Goal: Information Seeking & Learning: Learn about a topic

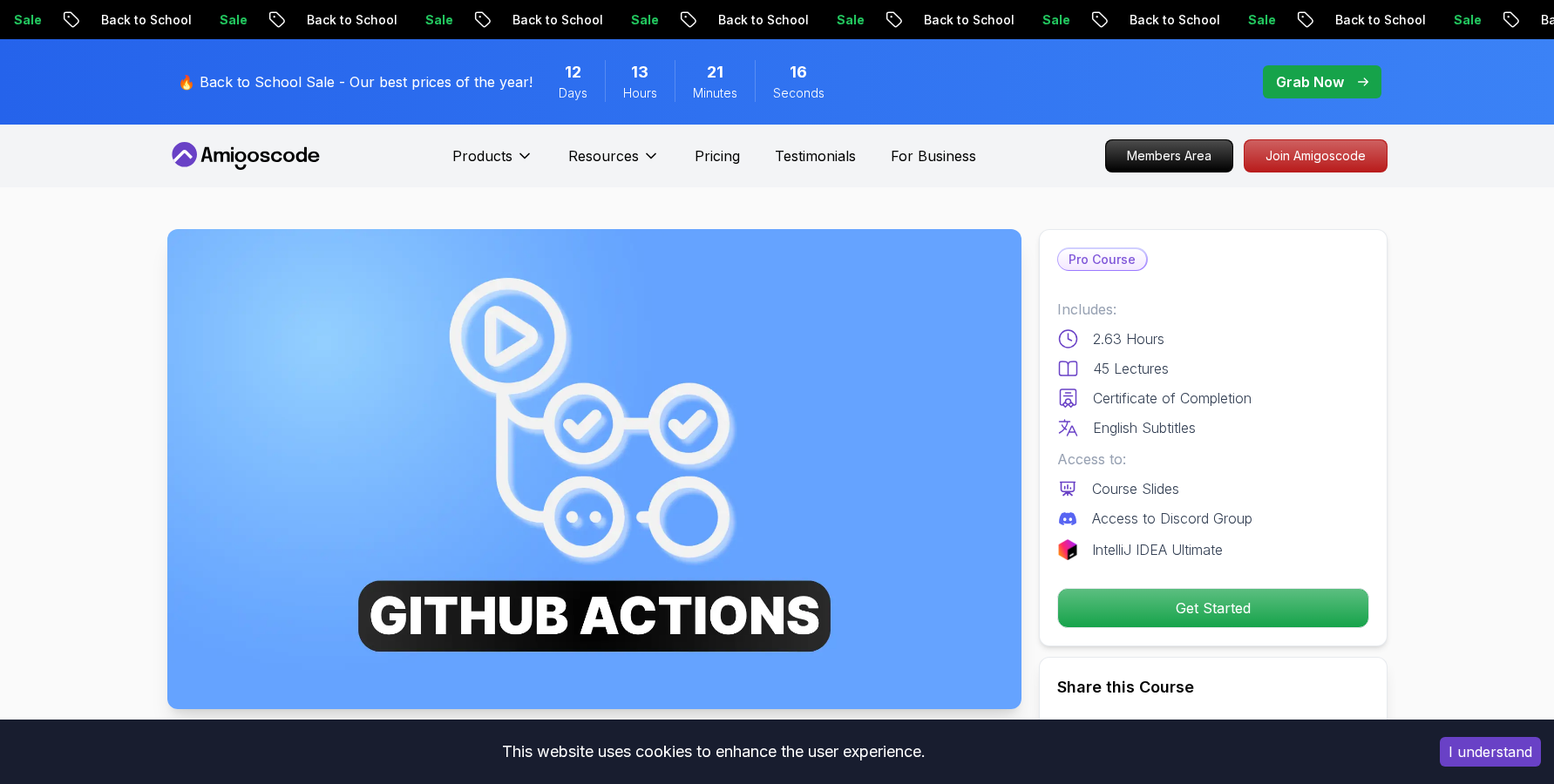
click at [1126, 497] on p "Course Slides" at bounding box center [1135, 489] width 87 height 21
click at [1136, 524] on p "Access to Discord Group" at bounding box center [1172, 518] width 160 height 21
click at [1186, 528] on p "Access to Discord Group" at bounding box center [1172, 518] width 160 height 21
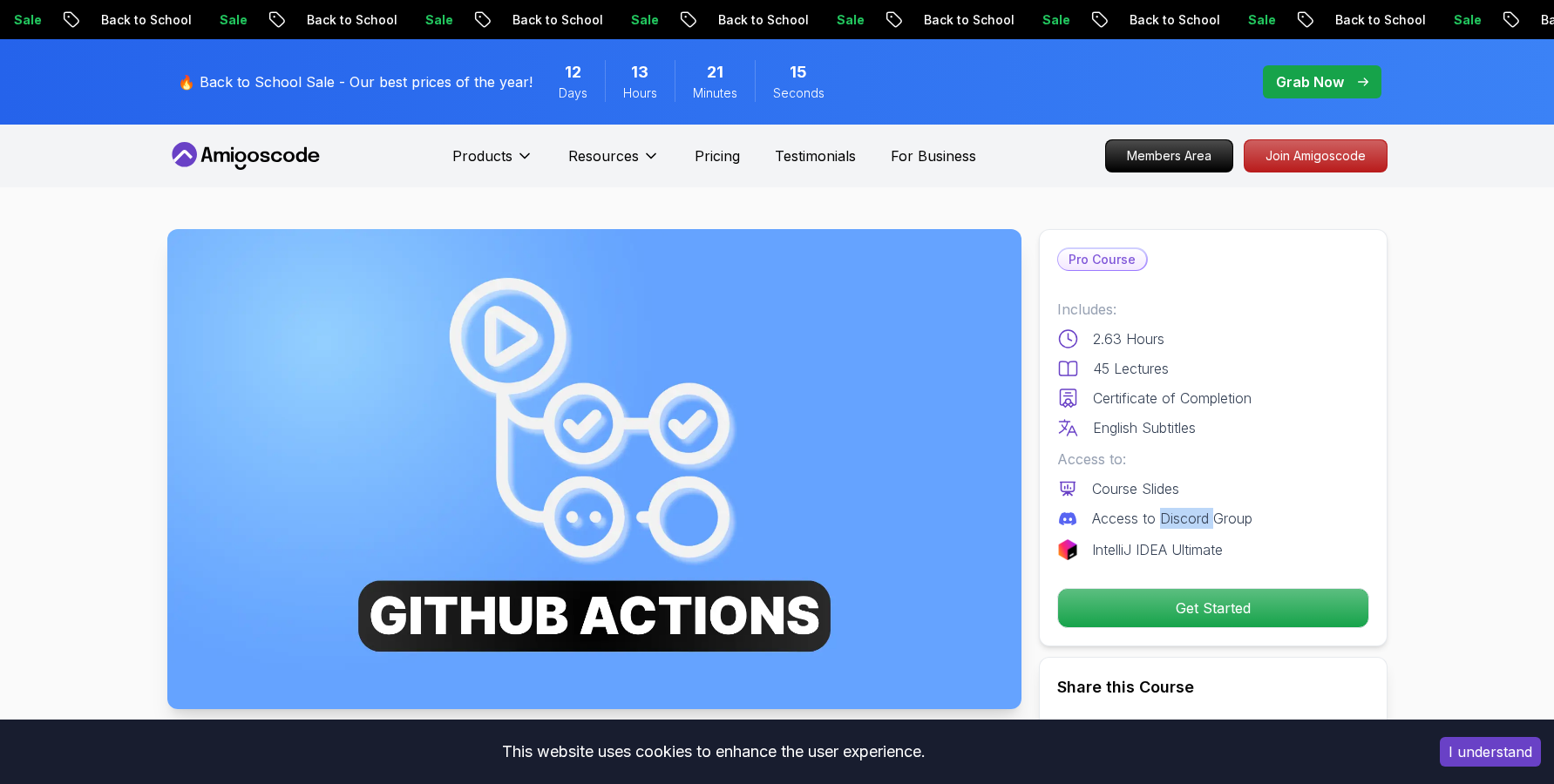
click at [1186, 528] on p "Access to Discord Group" at bounding box center [1172, 518] width 160 height 21
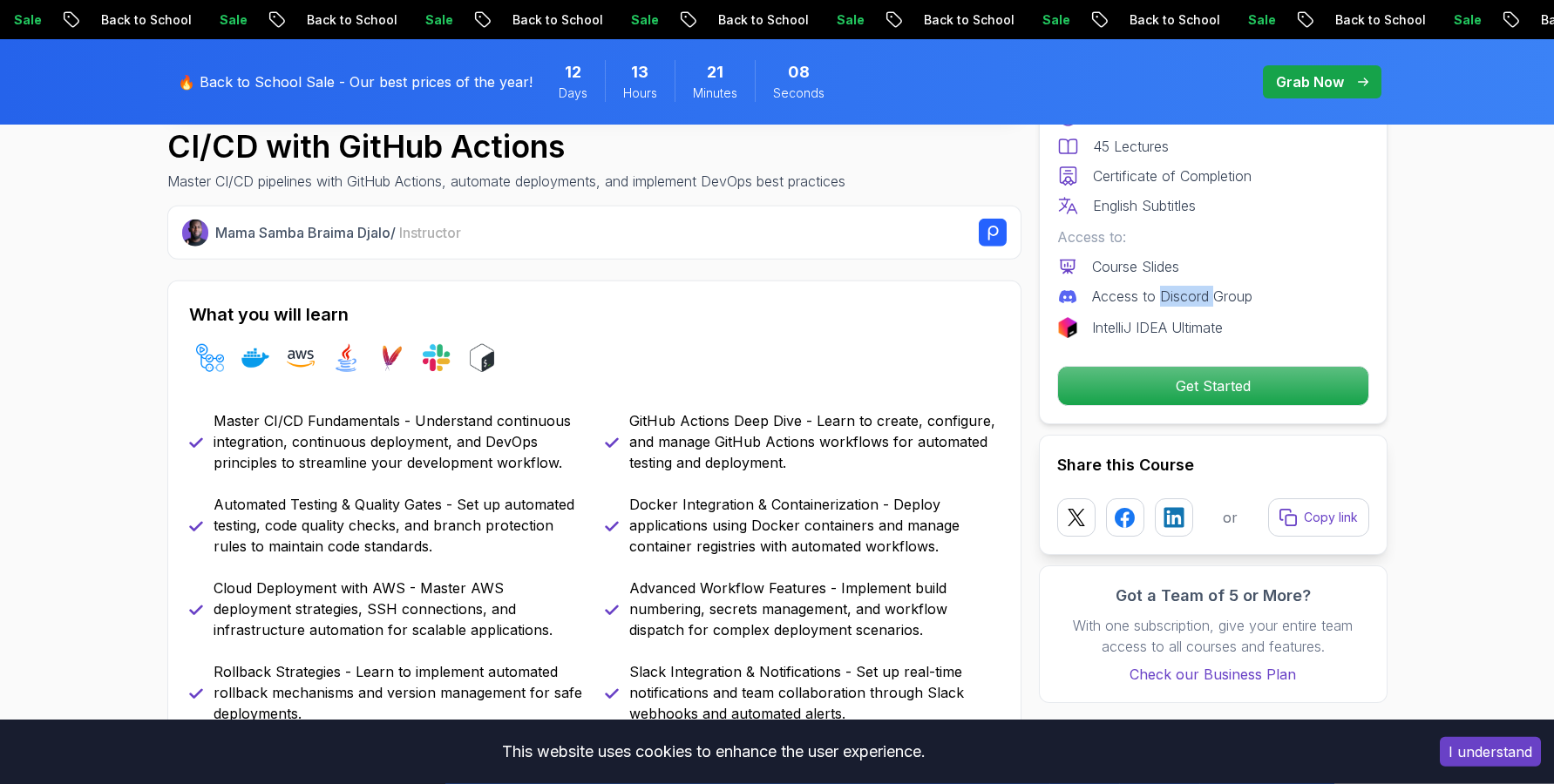
scroll to position [220, 0]
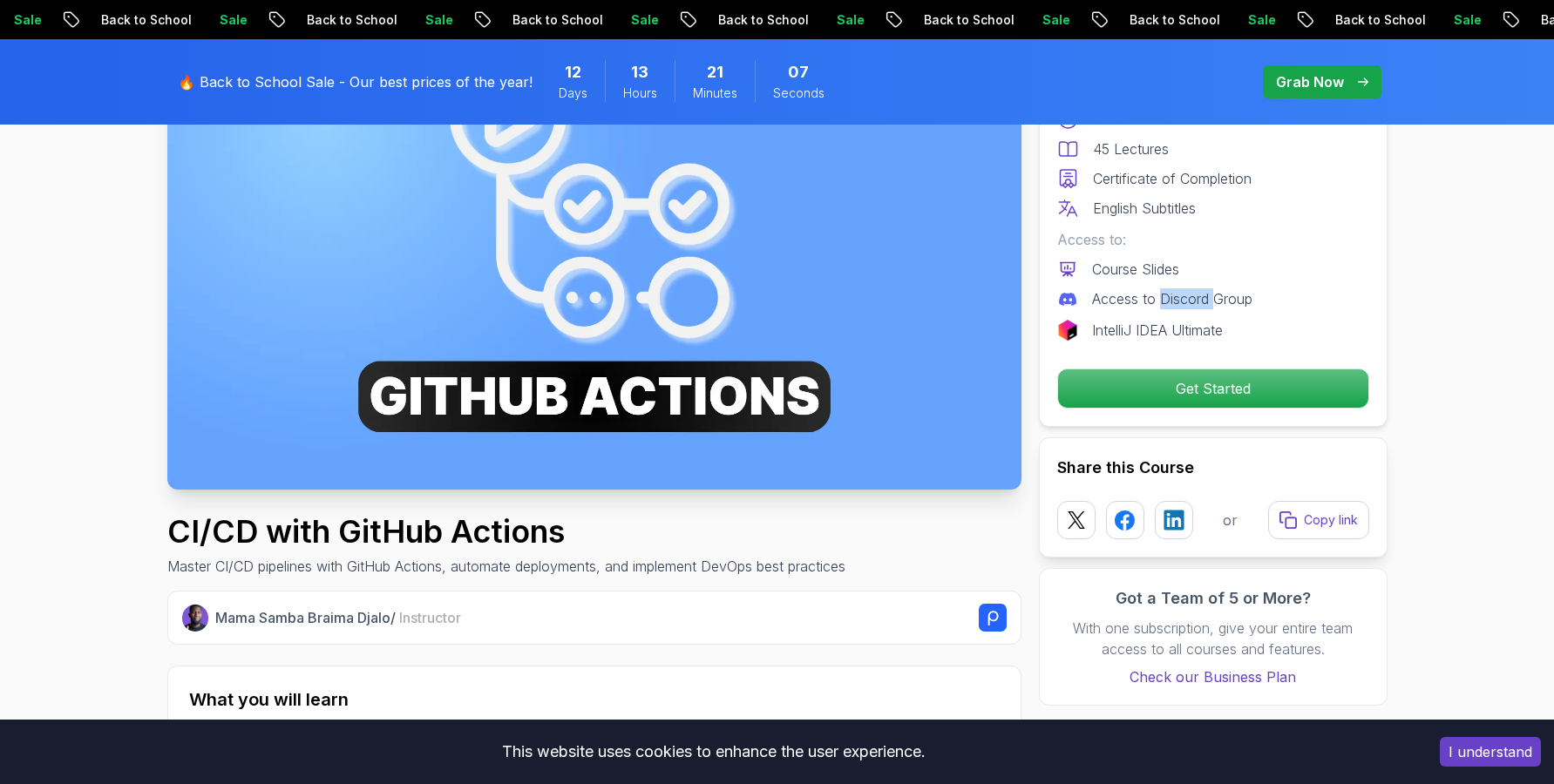
click at [221, 402] on img at bounding box center [594, 249] width 854 height 480
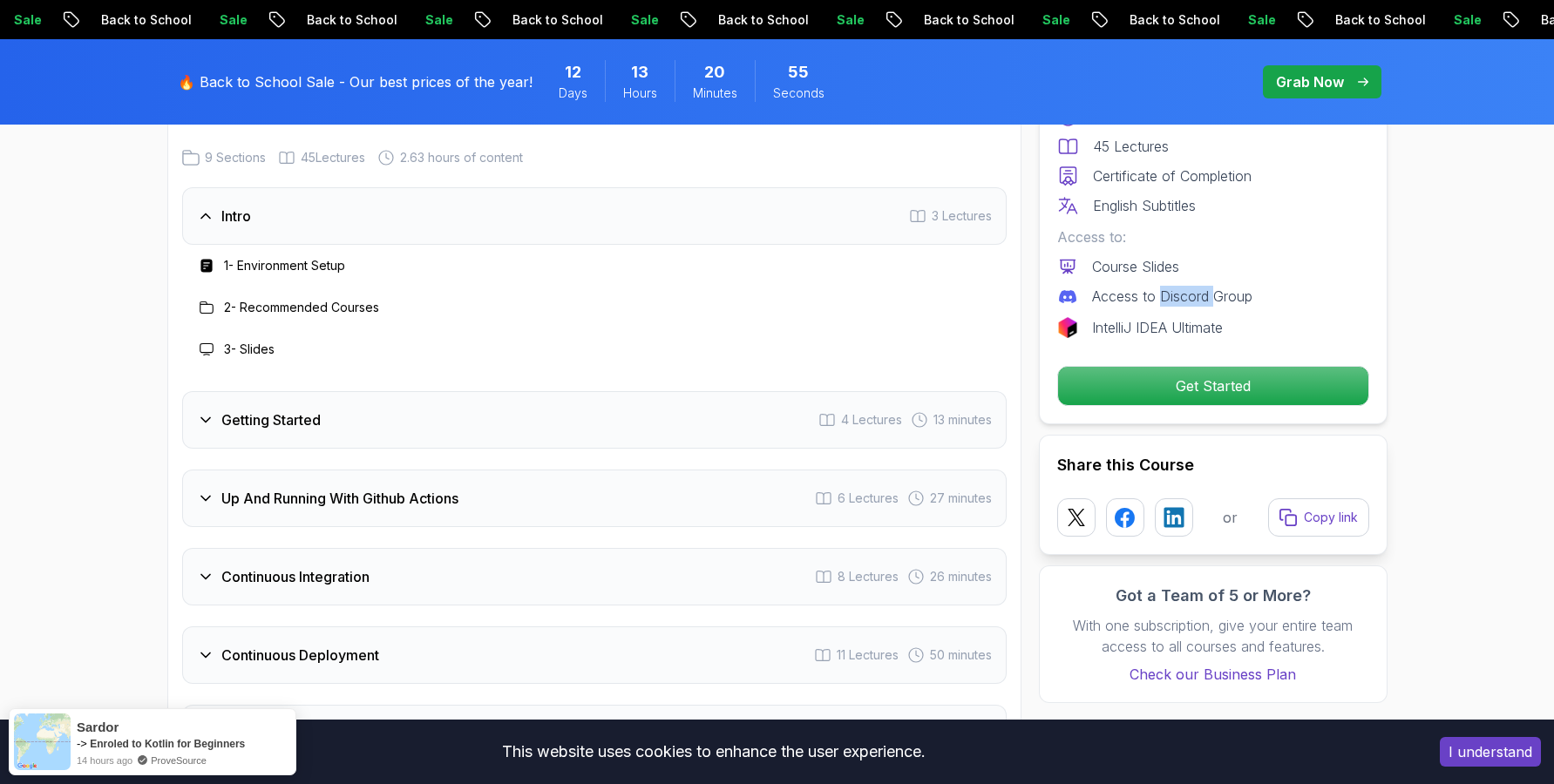
scroll to position [3293, 0]
